Goal: Navigation & Orientation: Find specific page/section

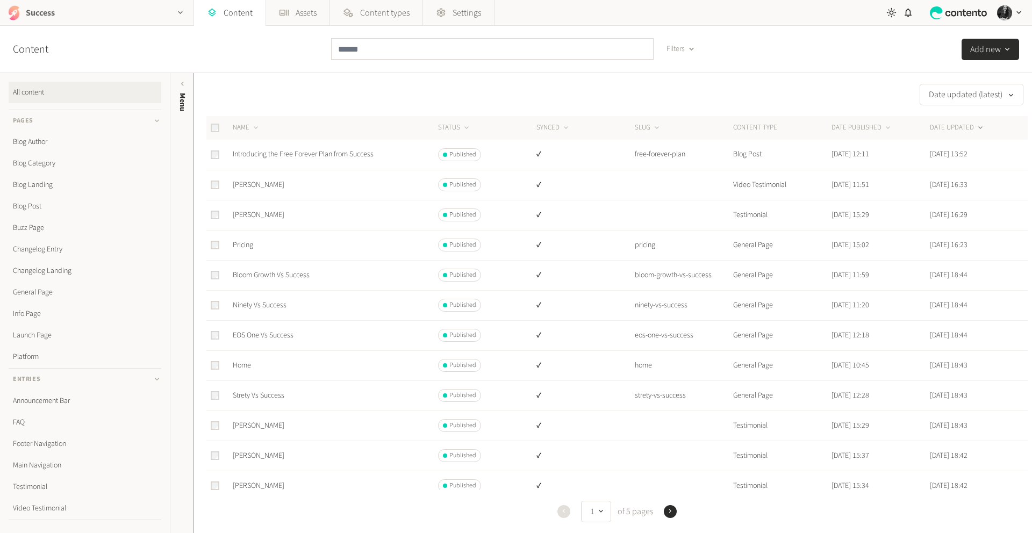
click at [179, 15] on icon "button" at bounding box center [180, 12] width 9 height 9
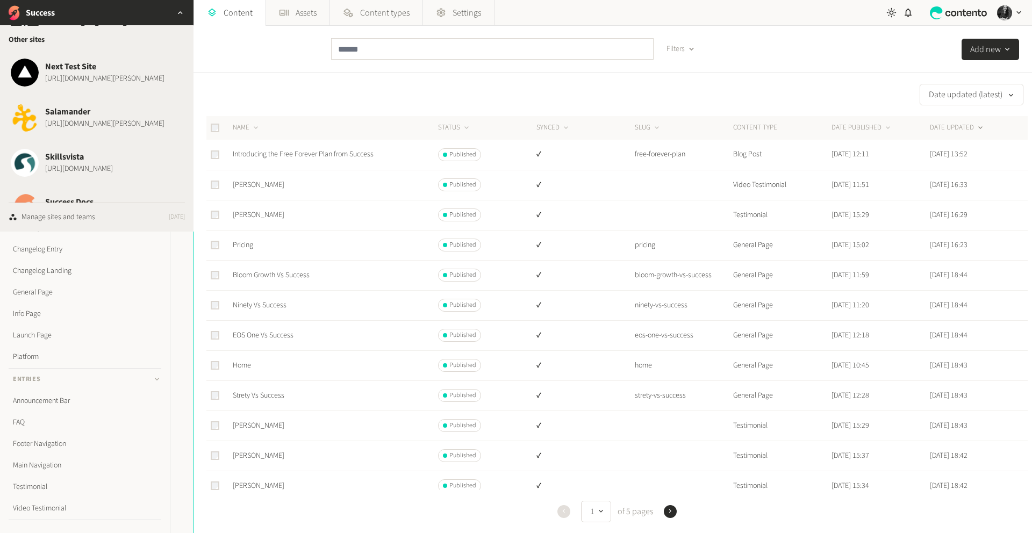
scroll to position [1554, 0]
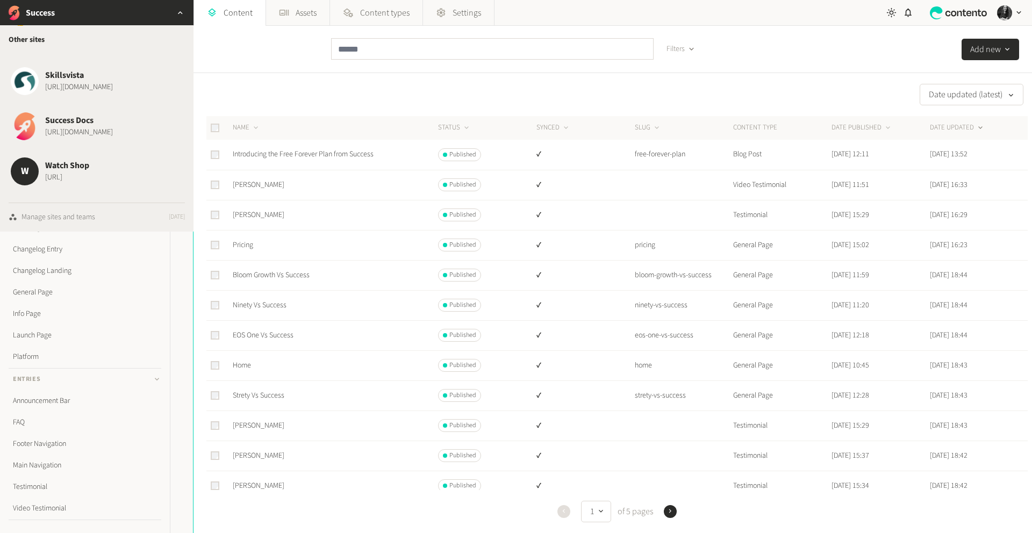
click at [78, 215] on div "Manage sites and teams" at bounding box center [58, 217] width 74 height 11
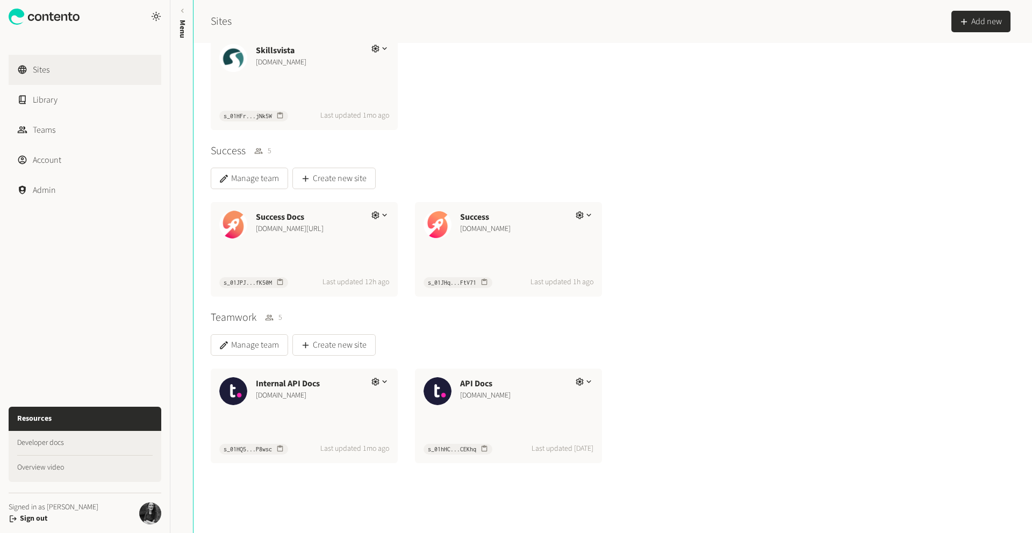
scroll to position [2038, 0]
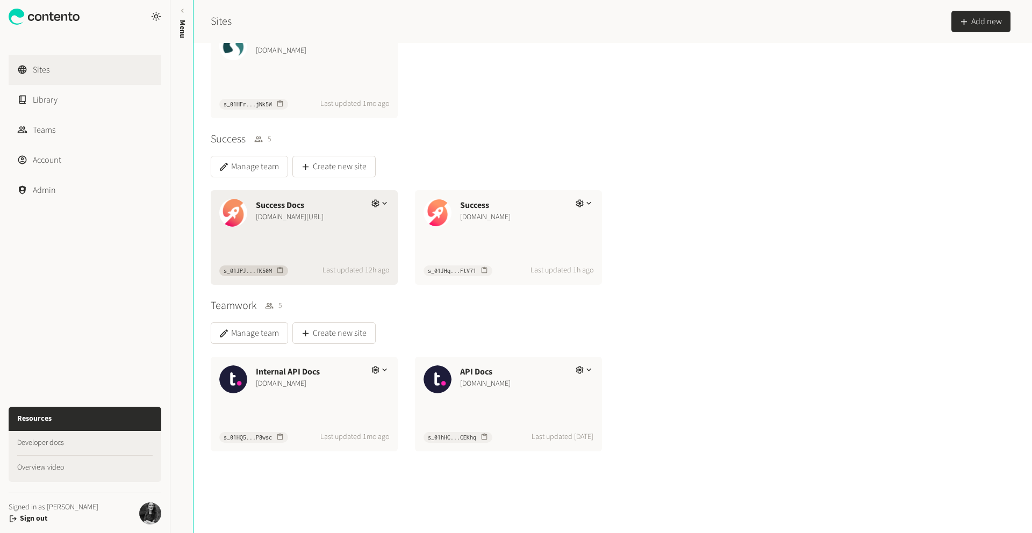
click at [331, 228] on div "Success Docs [DOMAIN_NAME][URL]" at bounding box center [304, 211] width 187 height 43
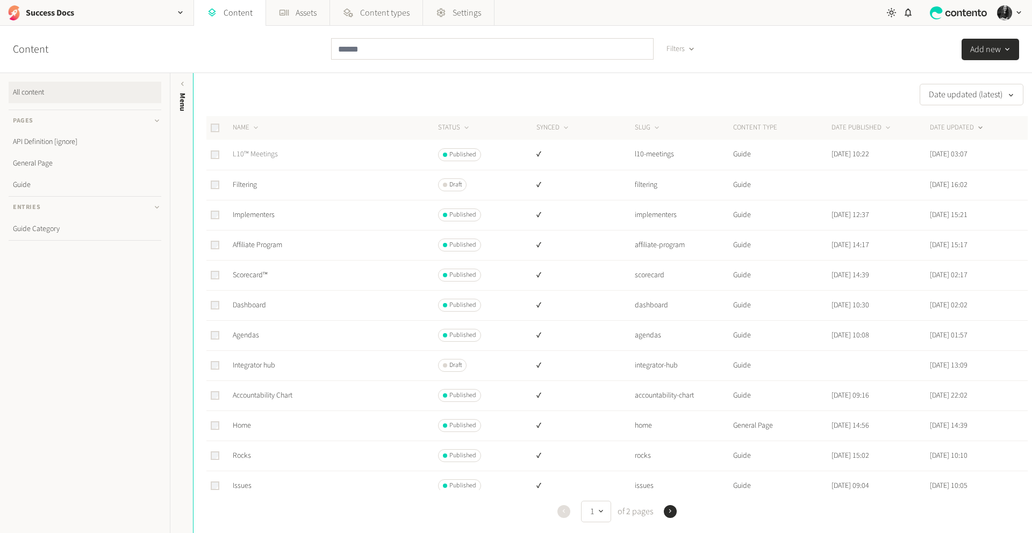
click at [262, 154] on link "L10™ Meetings" at bounding box center [255, 154] width 45 height 11
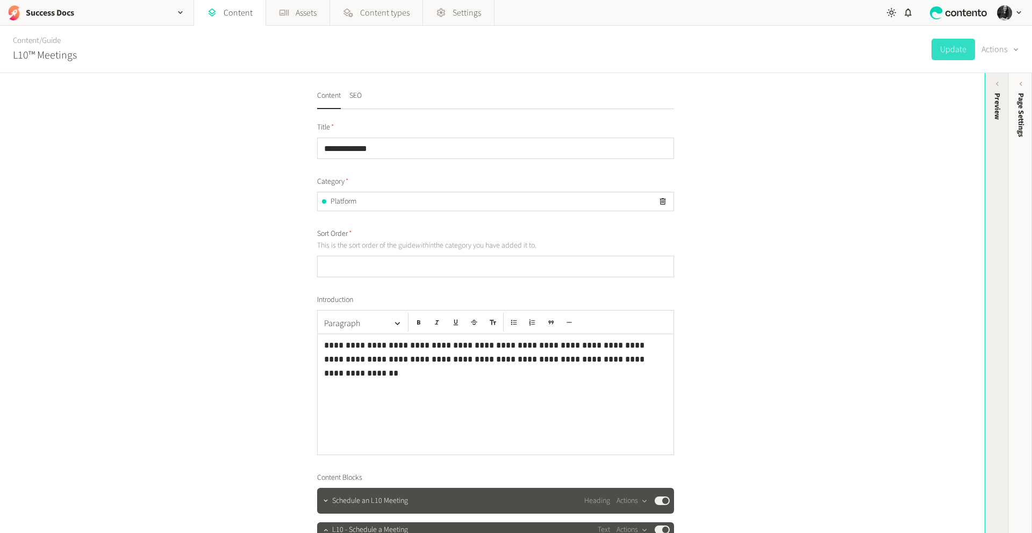
click at [993, 86] on icon at bounding box center [996, 84] width 9 height 9
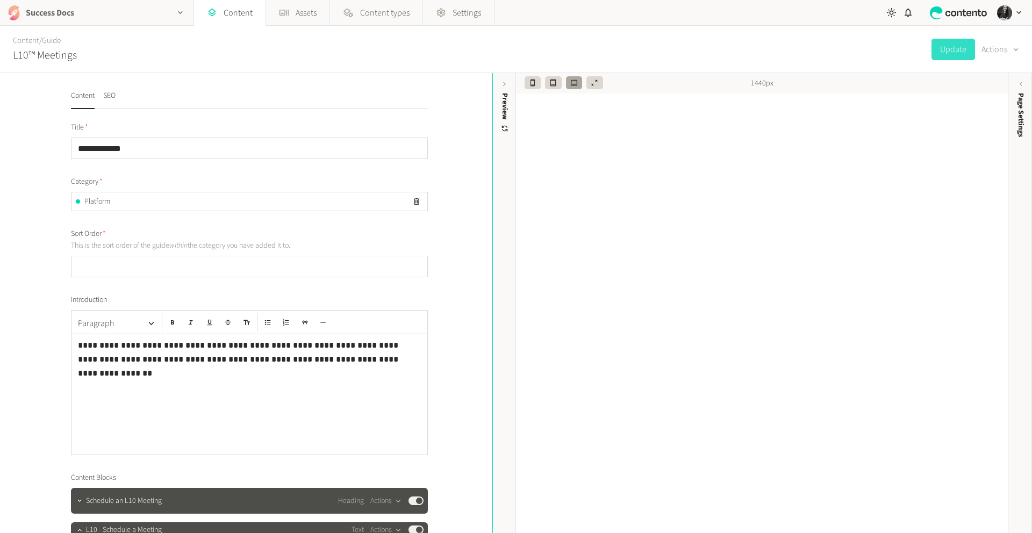
click at [180, 16] on icon "button" at bounding box center [180, 12] width 9 height 9
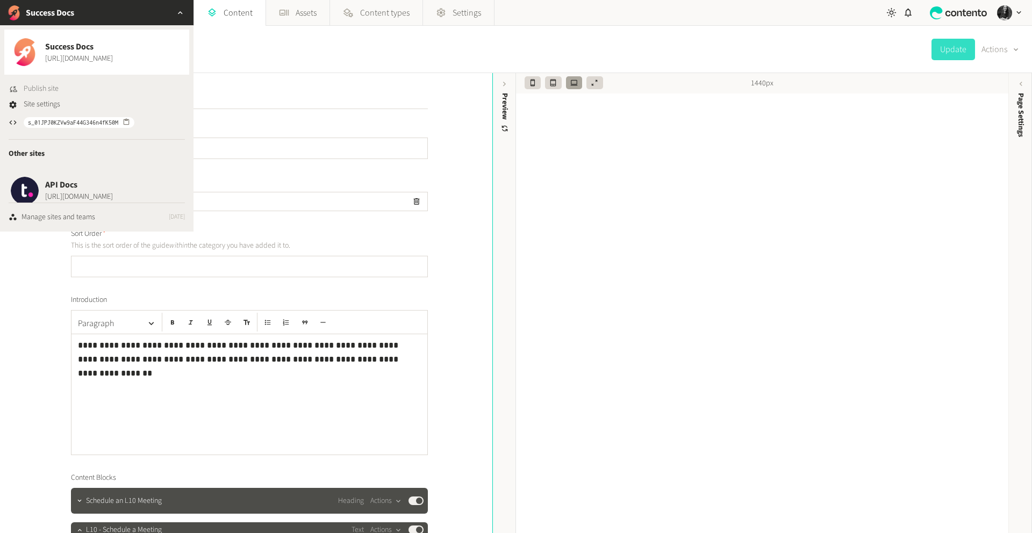
click at [41, 87] on span "Publish site" at bounding box center [41, 88] width 35 height 11
click at [183, 11] on icon "button" at bounding box center [180, 12] width 9 height 9
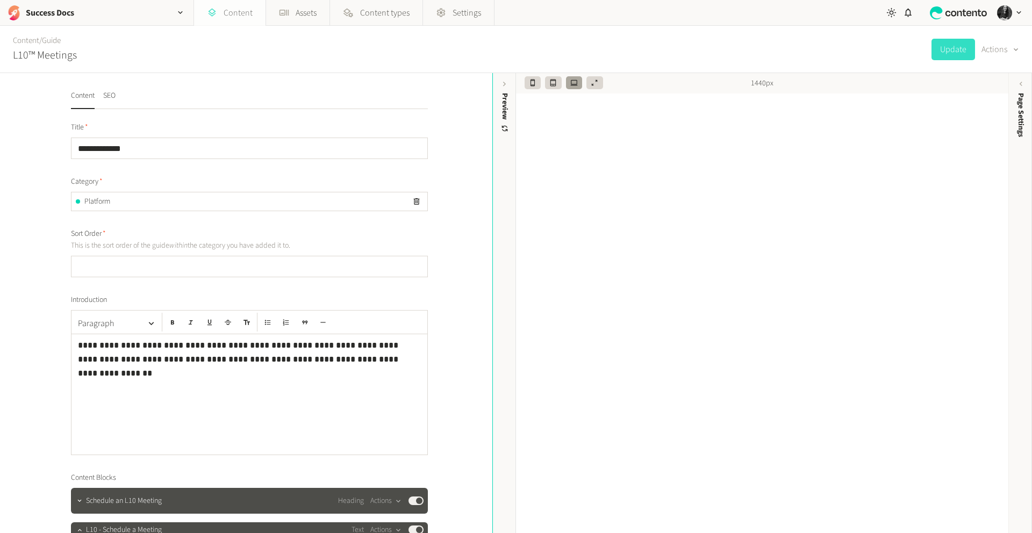
click at [227, 12] on link "Content" at bounding box center [229, 13] width 71 height 26
